Goal: Use online tool/utility

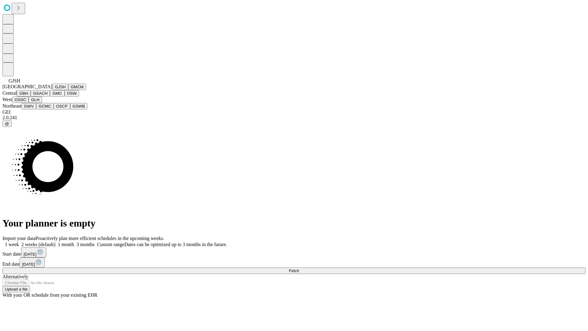
click at [52, 90] on button "GJSH" at bounding box center [60, 87] width 16 height 6
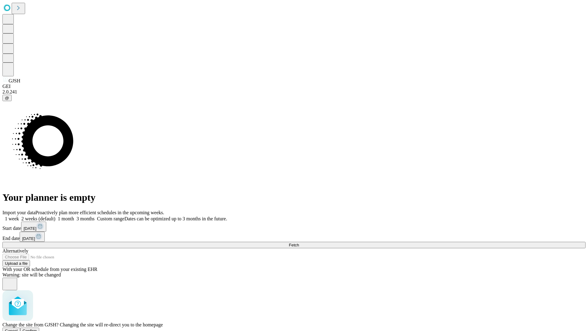
click at [37, 328] on span "Confirm" at bounding box center [30, 330] width 14 height 5
click at [74, 216] on label "1 month" at bounding box center [64, 218] width 19 height 5
click at [299, 243] on span "Fetch" at bounding box center [294, 245] width 10 height 5
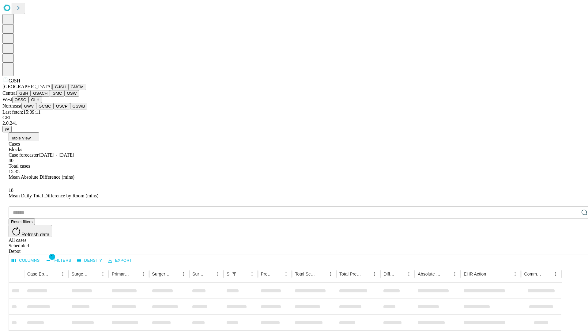
click at [68, 90] on button "GMCM" at bounding box center [77, 87] width 18 height 6
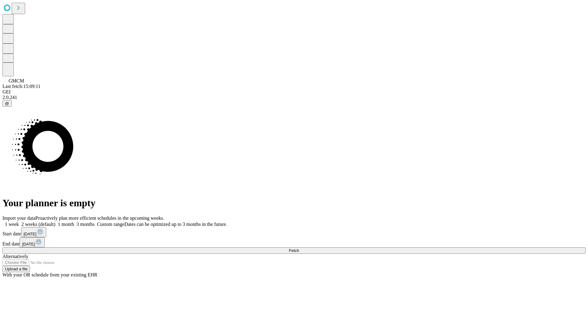
click at [74, 222] on label "1 month" at bounding box center [64, 224] width 19 height 5
click at [299, 248] on span "Fetch" at bounding box center [294, 250] width 10 height 5
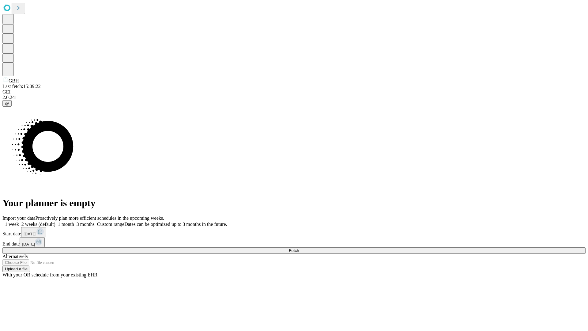
click at [299, 248] on span "Fetch" at bounding box center [294, 250] width 10 height 5
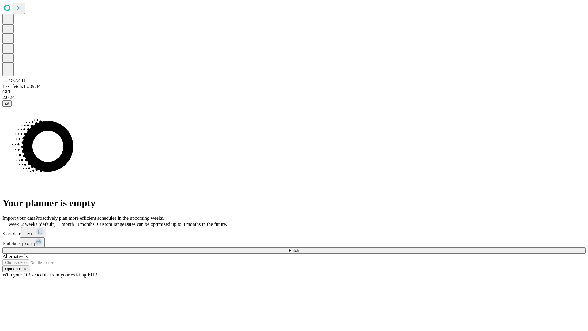
click at [74, 222] on label "1 month" at bounding box center [64, 224] width 19 height 5
click at [299, 248] on span "Fetch" at bounding box center [294, 250] width 10 height 5
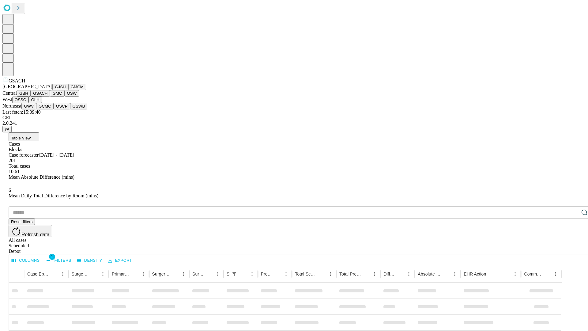
click at [50, 97] on button "GMC" at bounding box center [57, 93] width 14 height 6
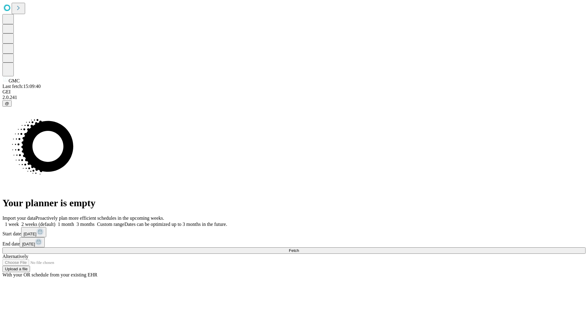
click at [74, 222] on label "1 month" at bounding box center [64, 224] width 19 height 5
click at [299, 248] on span "Fetch" at bounding box center [294, 250] width 10 height 5
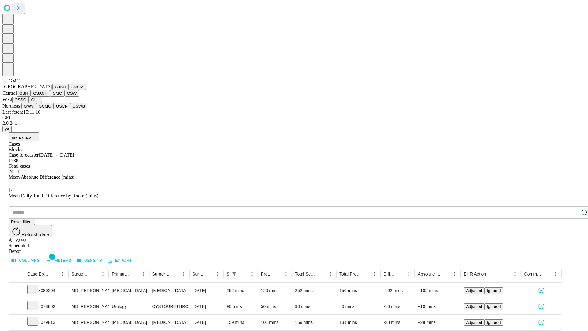
click at [65, 97] on button "OSW" at bounding box center [72, 93] width 15 height 6
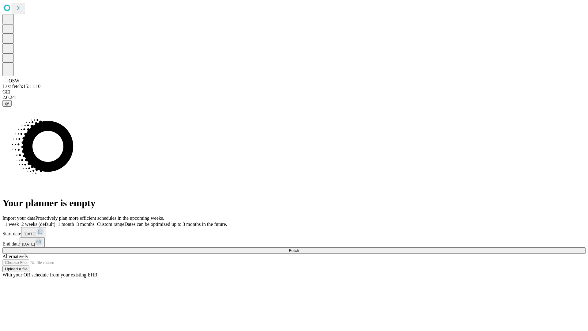
click at [74, 222] on label "1 month" at bounding box center [64, 224] width 19 height 5
click at [299, 248] on span "Fetch" at bounding box center [294, 250] width 10 height 5
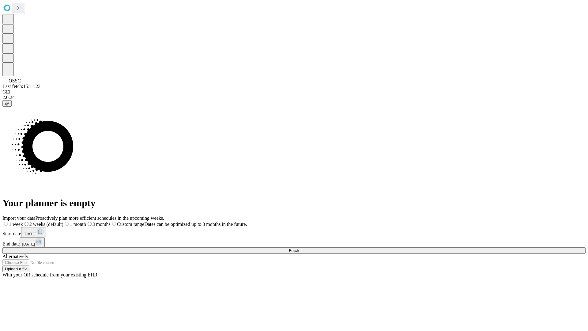
click at [86, 222] on label "1 month" at bounding box center [74, 224] width 23 height 5
click at [299, 248] on span "Fetch" at bounding box center [294, 250] width 10 height 5
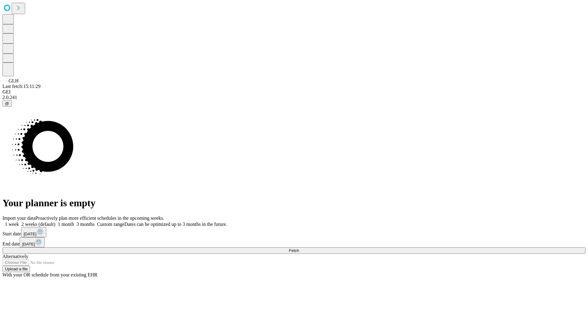
click at [74, 222] on label "1 month" at bounding box center [64, 224] width 19 height 5
click at [299, 248] on span "Fetch" at bounding box center [294, 250] width 10 height 5
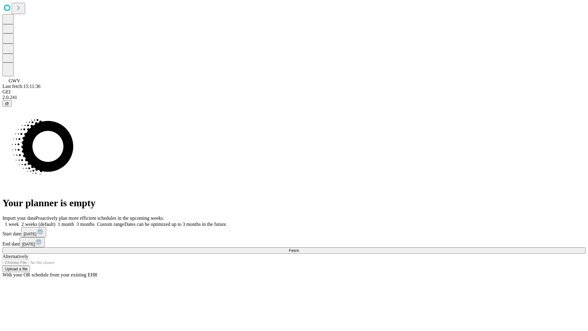
click at [74, 222] on label "1 month" at bounding box center [64, 224] width 19 height 5
click at [299, 248] on span "Fetch" at bounding box center [294, 250] width 10 height 5
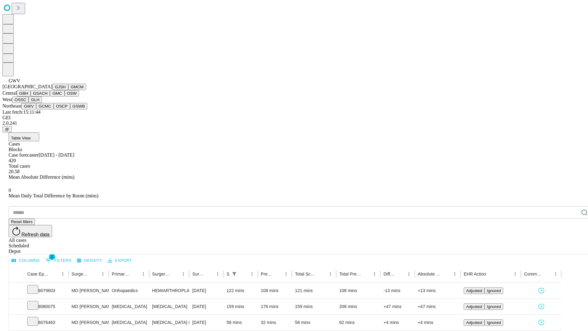
click at [47, 109] on button "GCMC" at bounding box center [44, 106] width 17 height 6
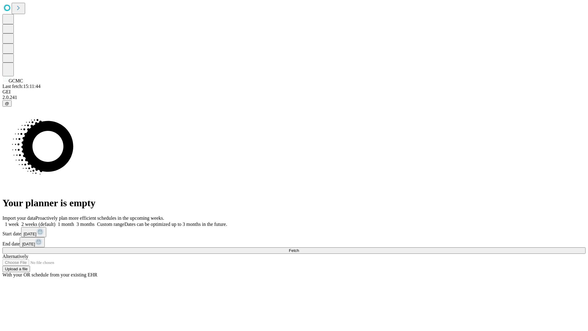
click at [74, 222] on label "1 month" at bounding box center [64, 224] width 19 height 5
click at [299, 248] on span "Fetch" at bounding box center [294, 250] width 10 height 5
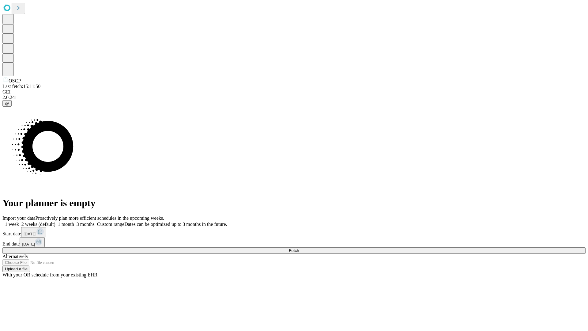
click at [74, 222] on label "1 month" at bounding box center [64, 224] width 19 height 5
click at [299, 248] on span "Fetch" at bounding box center [294, 250] width 10 height 5
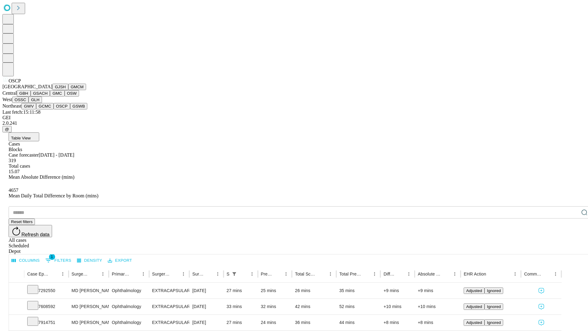
click at [70, 109] on button "GSWB" at bounding box center [78, 106] width 17 height 6
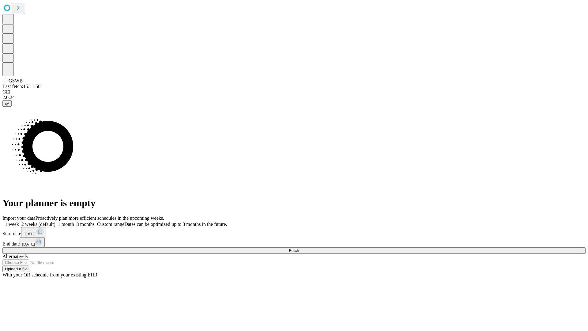
click at [74, 222] on label "1 month" at bounding box center [64, 224] width 19 height 5
click at [299, 248] on span "Fetch" at bounding box center [294, 250] width 10 height 5
